Goal: Information Seeking & Learning: Learn about a topic

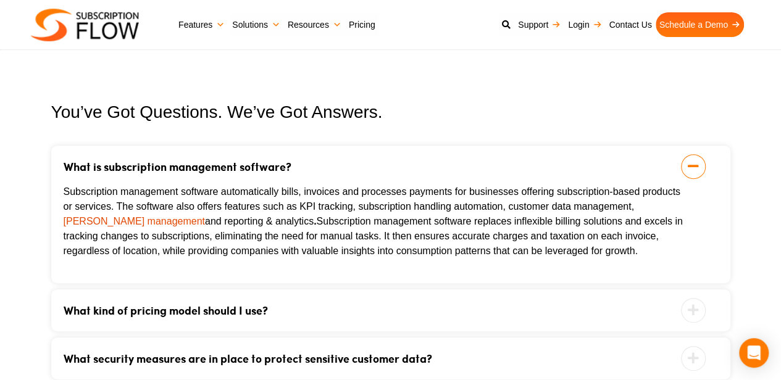
scroll to position [2570, 0]
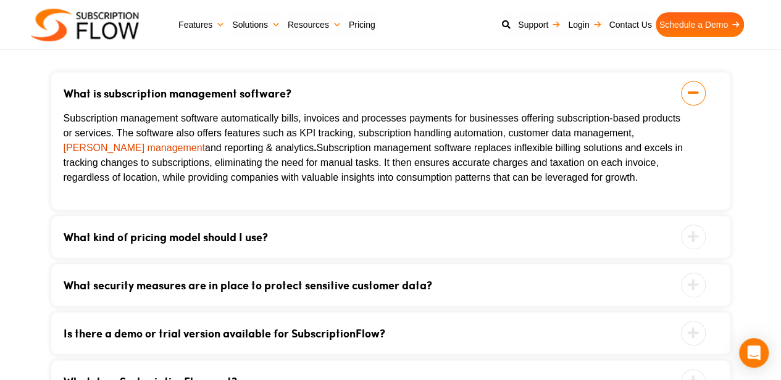
click at [127, 233] on link "What kind of pricing model should I use?" at bounding box center [375, 236] width 623 height 11
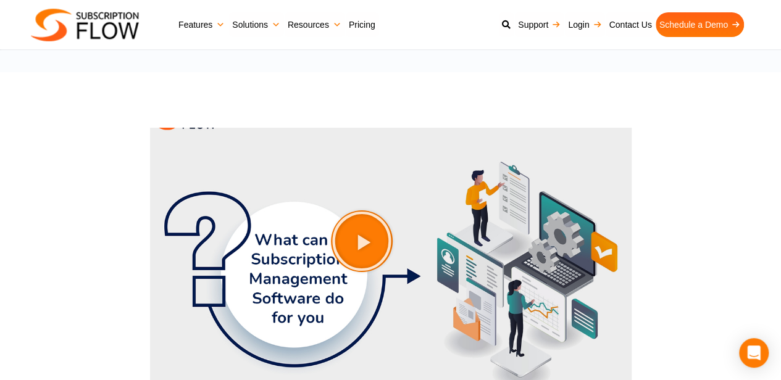
scroll to position [1953, 0]
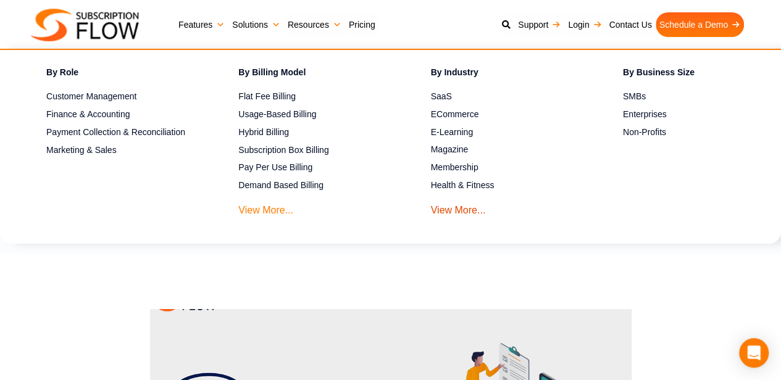
click at [272, 206] on link "View More..." at bounding box center [265, 207] width 55 height 23
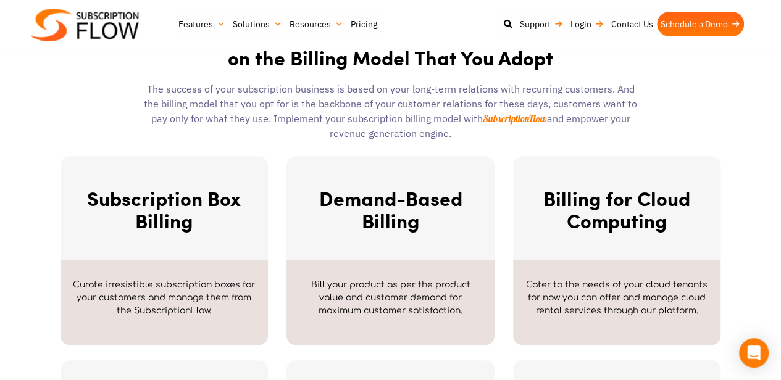
scroll to position [514, 0]
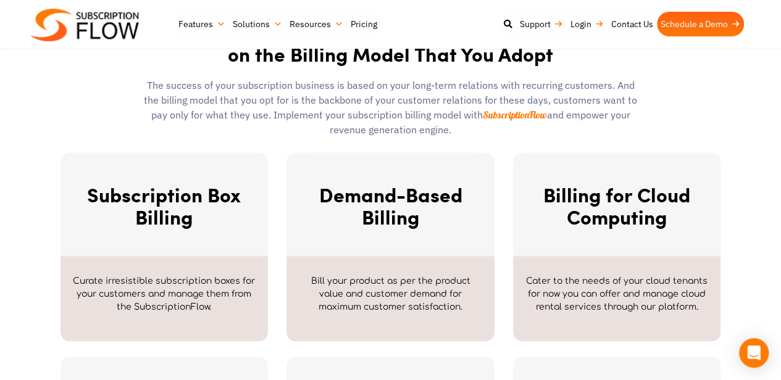
click at [169, 217] on link "Subscription Box Billing" at bounding box center [164, 205] width 154 height 51
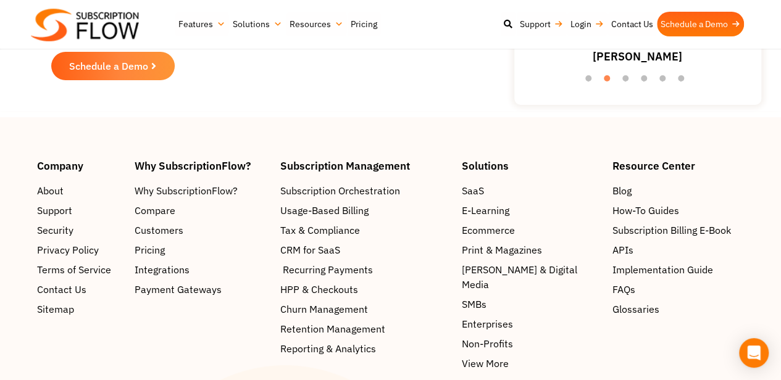
scroll to position [2262, 0]
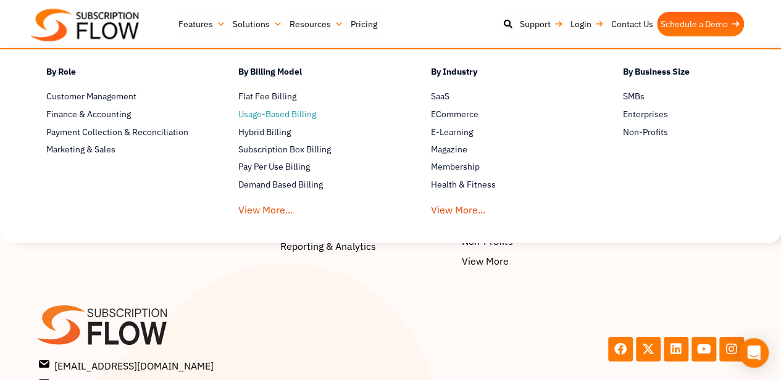
click at [289, 115] on span "Usage-Based Billing" at bounding box center [277, 114] width 78 height 13
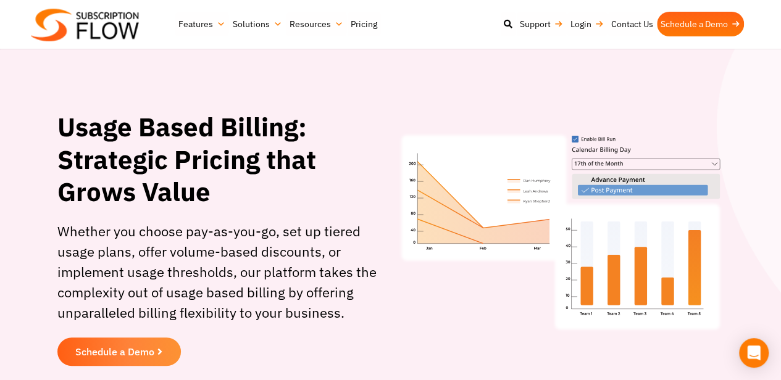
scroll to position [102, 0]
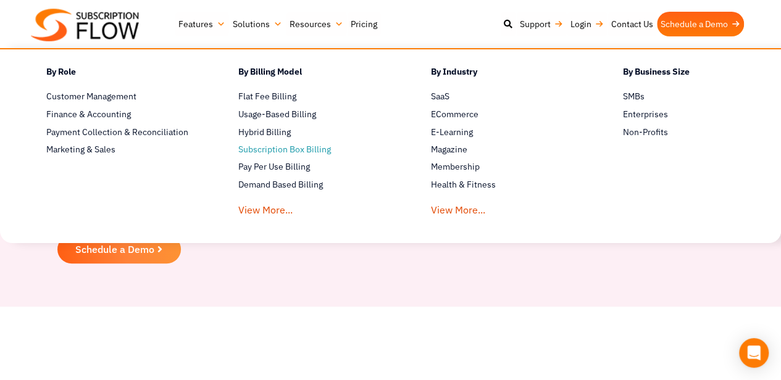
click at [304, 150] on span "Subscription Box Billing" at bounding box center [284, 149] width 93 height 13
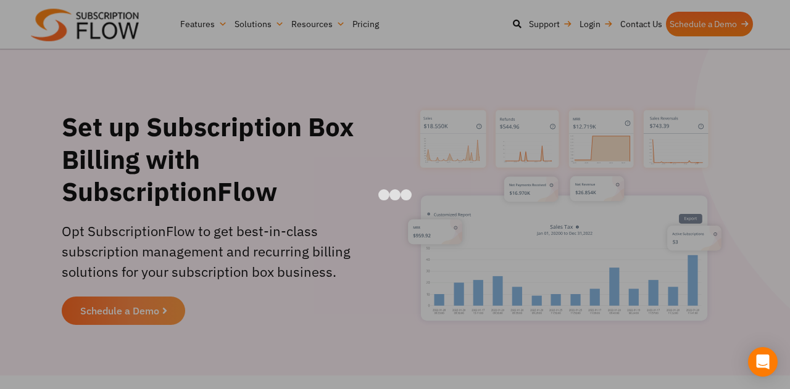
click at [763, 192] on div at bounding box center [395, 194] width 790 height 389
